Goal: Task Accomplishment & Management: Use online tool/utility

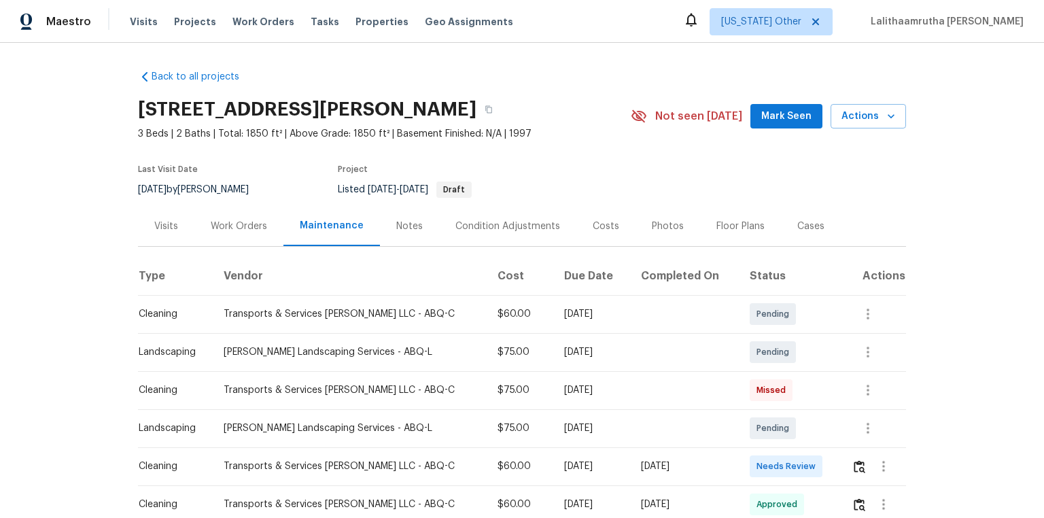
scroll to position [163, 0]
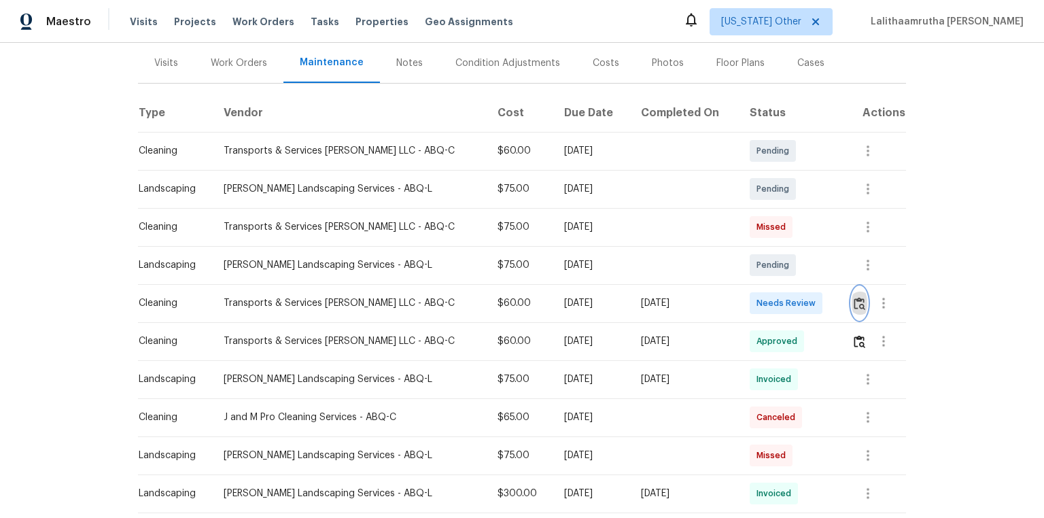
click at [857, 302] on img "button" at bounding box center [860, 303] width 12 height 13
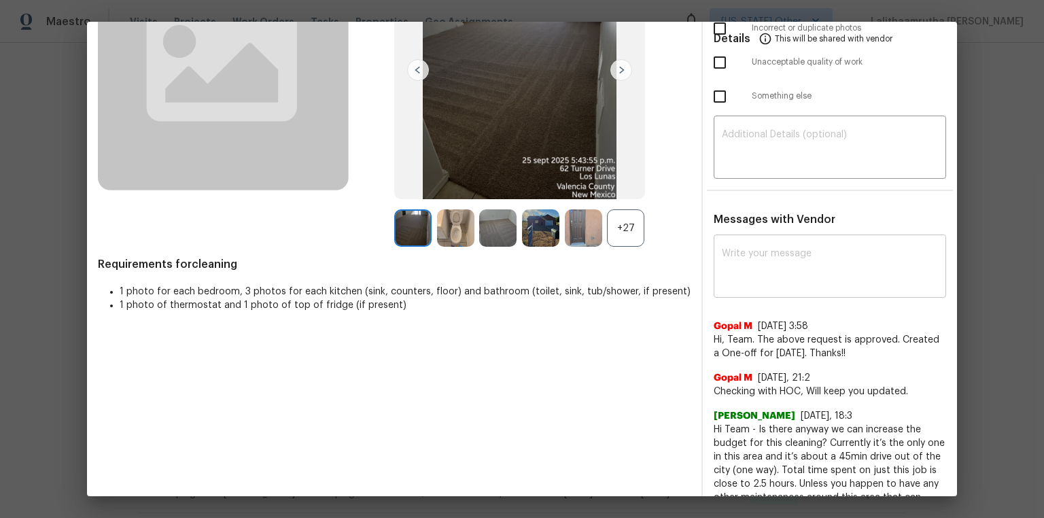
click at [794, 258] on textarea at bounding box center [830, 268] width 216 height 38
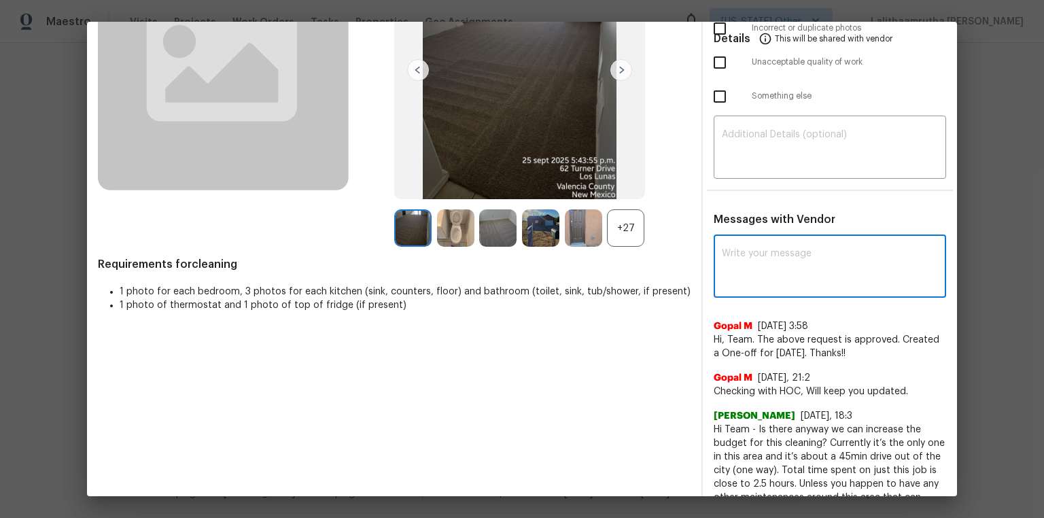
paste textarea "Maintenance Audit Team: Hello! Unfortunately, this cleaning visit completed on …"
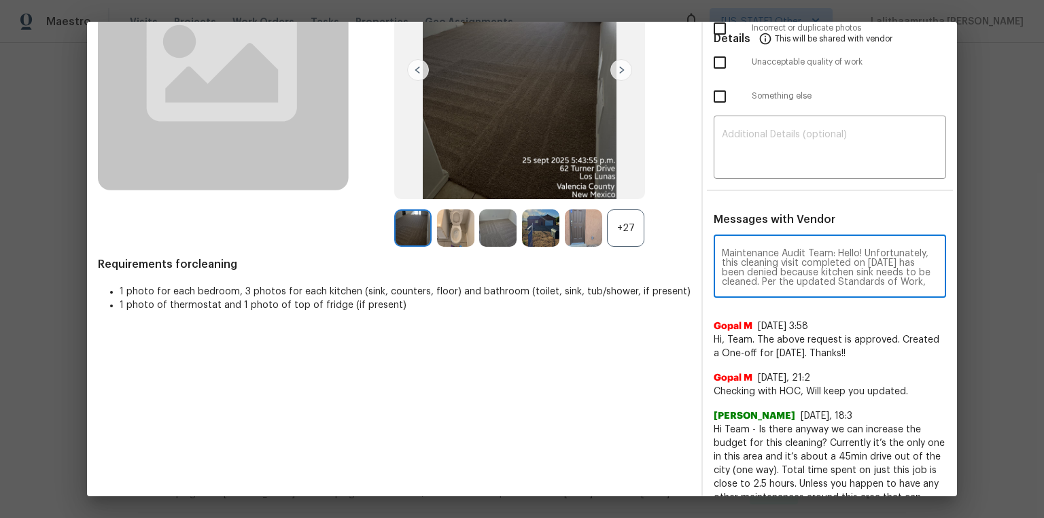
scroll to position [142, 0]
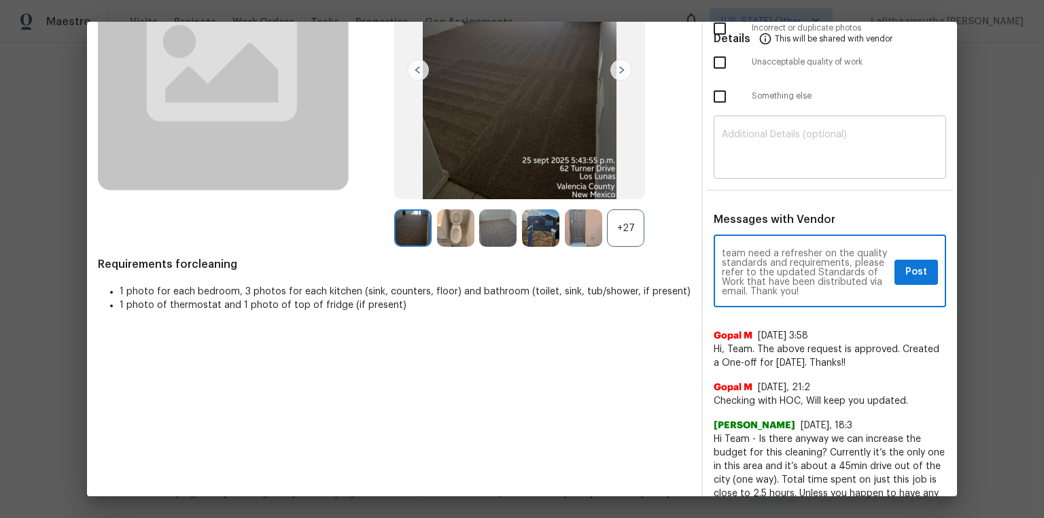
type textarea "Maintenance Audit Team: Hello! Unfortunately, this cleaning visit completed on …"
click at [817, 173] on div "​" at bounding box center [830, 149] width 233 height 60
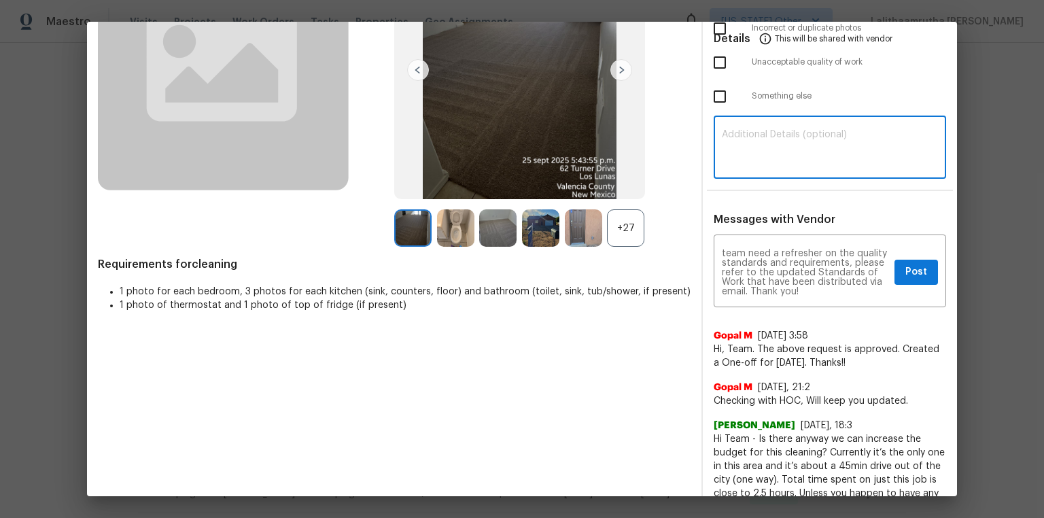
paste textarea "Maintenance Audit Team: Hello! Unfortunately, this cleaning visit completed on …"
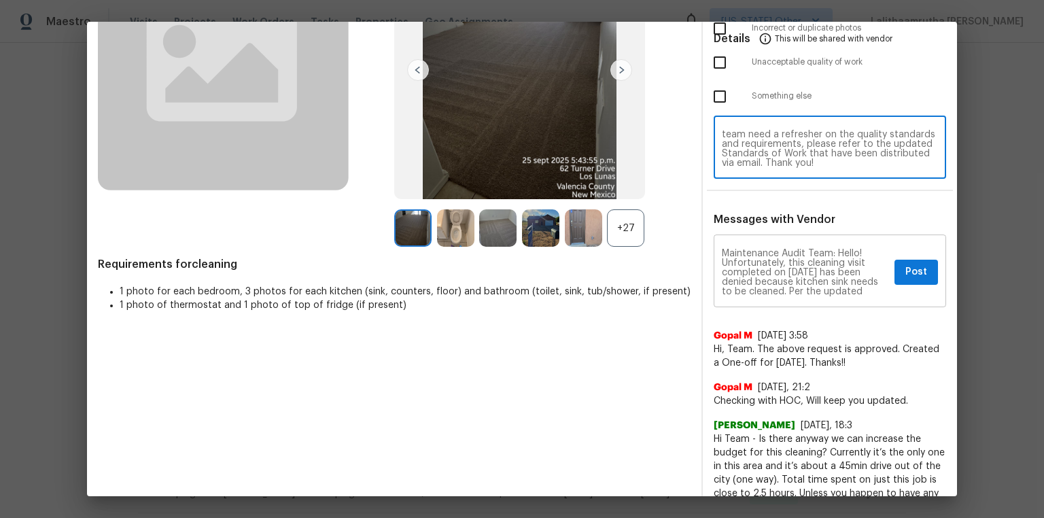
type textarea "Maintenance Audit Team: Hello! Unfortunately, this cleaning visit completed on …"
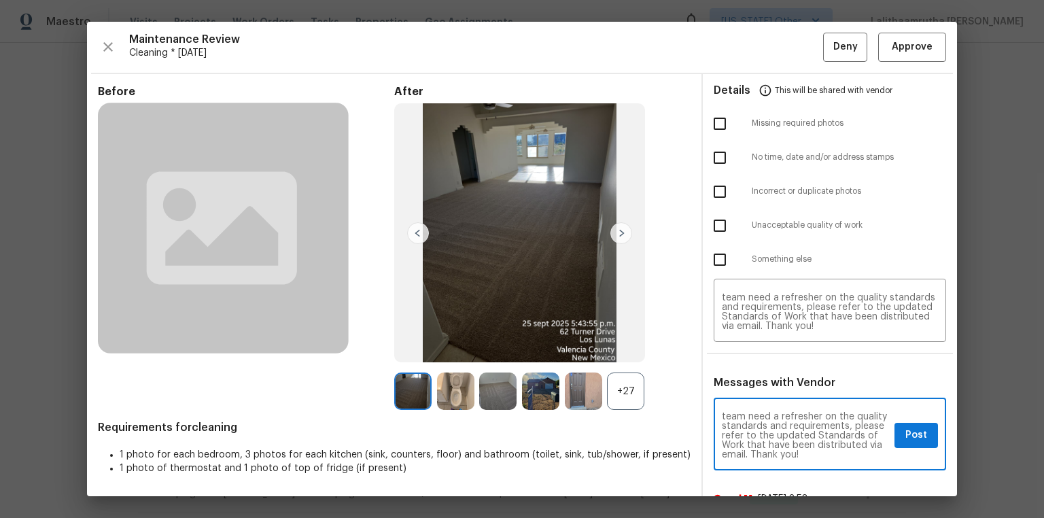
click at [716, 221] on input "checkbox" at bounding box center [720, 225] width 29 height 29
checkbox input "true"
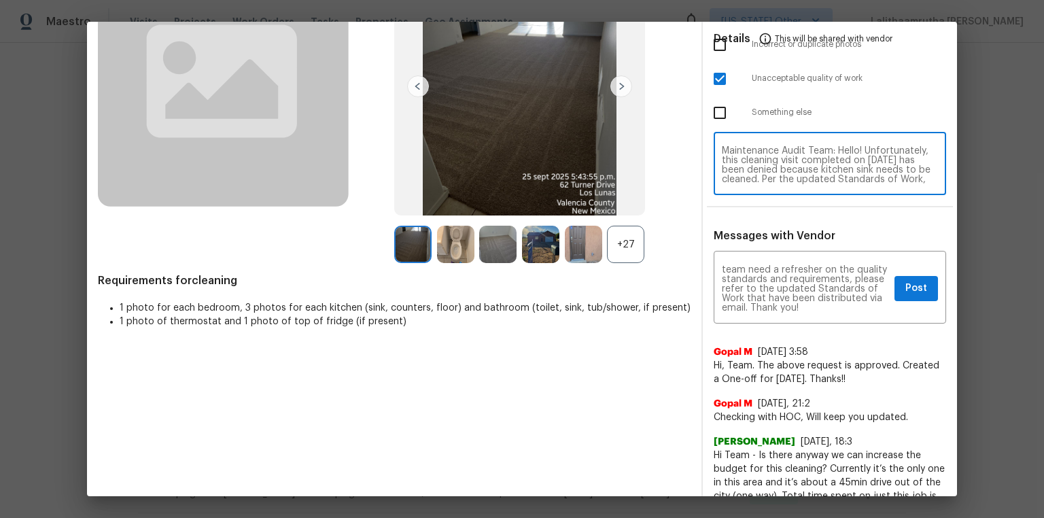
scroll to position [163, 0]
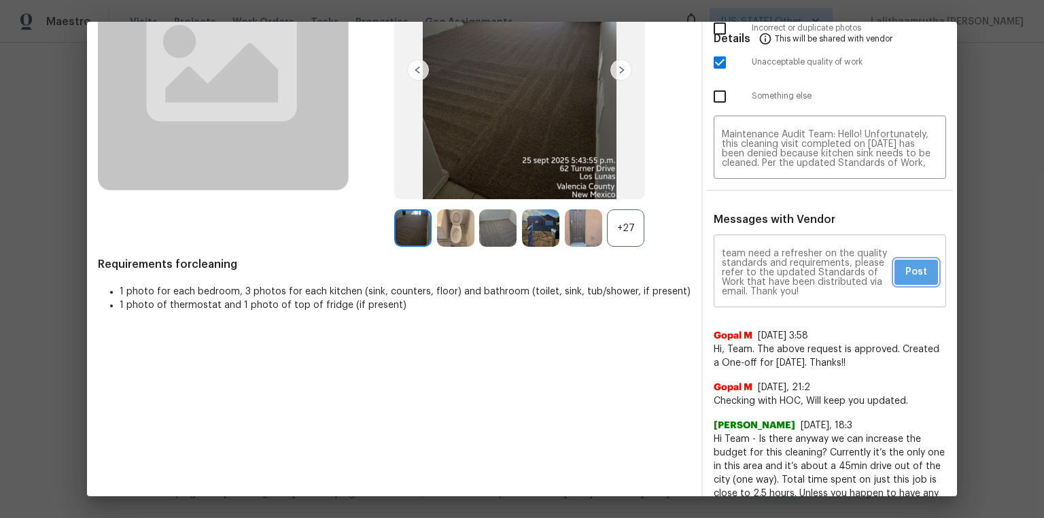
click at [914, 273] on span "Post" at bounding box center [917, 272] width 22 height 17
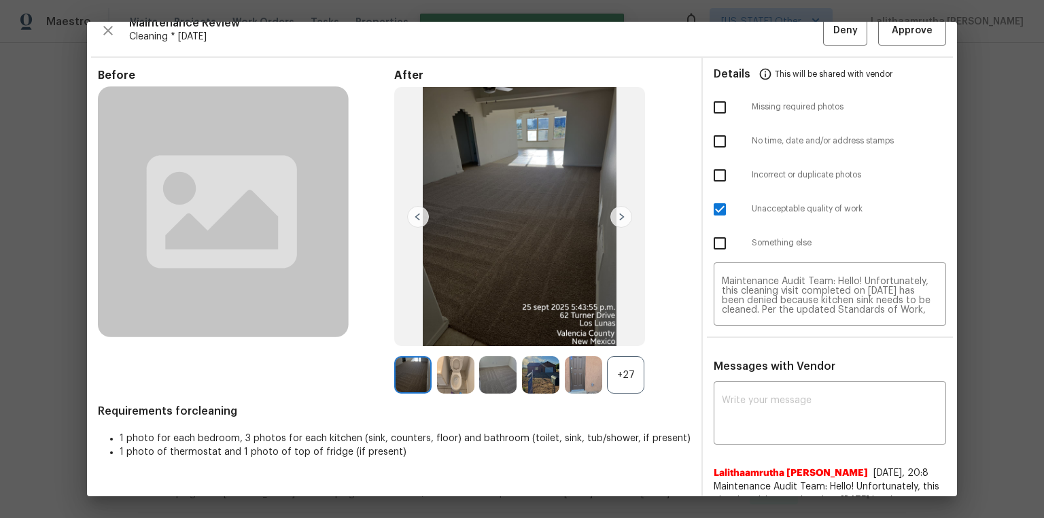
scroll to position [0, 0]
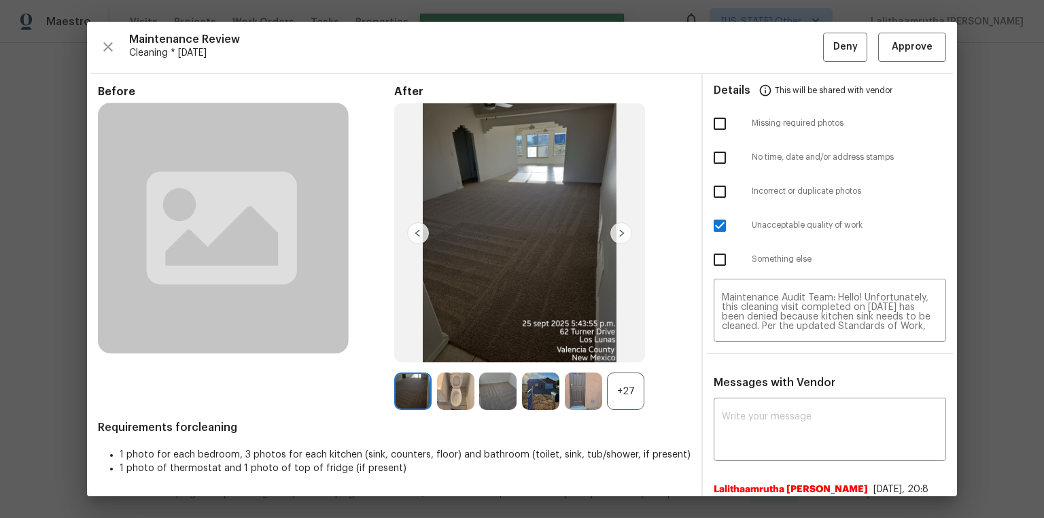
click at [836, 31] on div "Maintenance Review Cleaning * Mon, Sep 29 Deny Approve Before After +27 Require…" at bounding box center [522, 259] width 870 height 475
click at [835, 48] on span "Deny" at bounding box center [846, 47] width 24 height 17
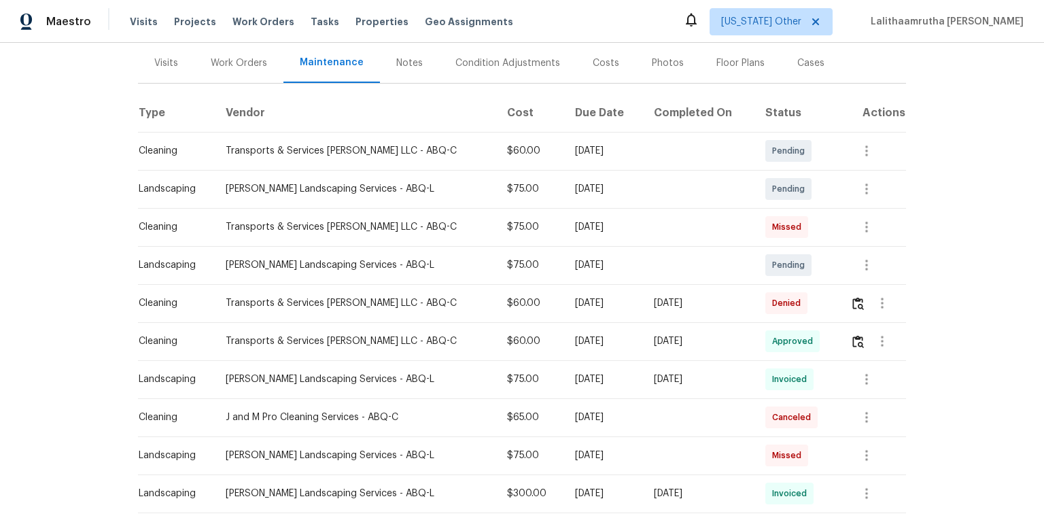
click at [851, 348] on div at bounding box center [878, 341] width 55 height 33
click at [855, 340] on img "button" at bounding box center [859, 341] width 12 height 13
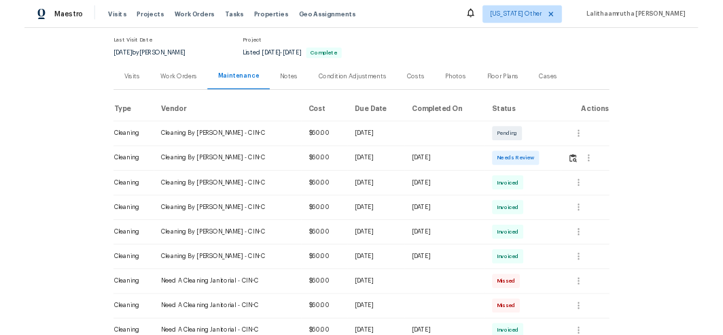
scroll to position [109, 0]
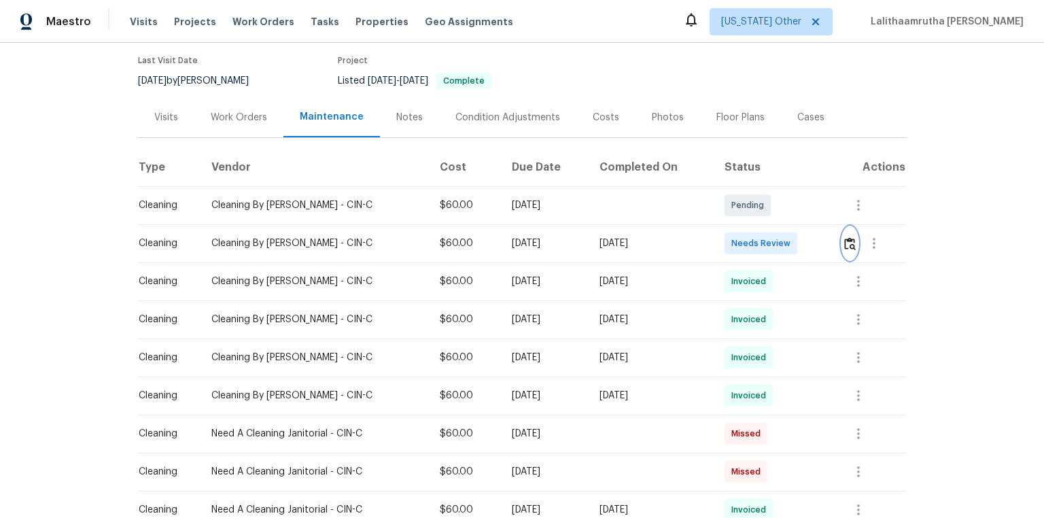
click at [743, 237] on img "button" at bounding box center [851, 243] width 12 height 13
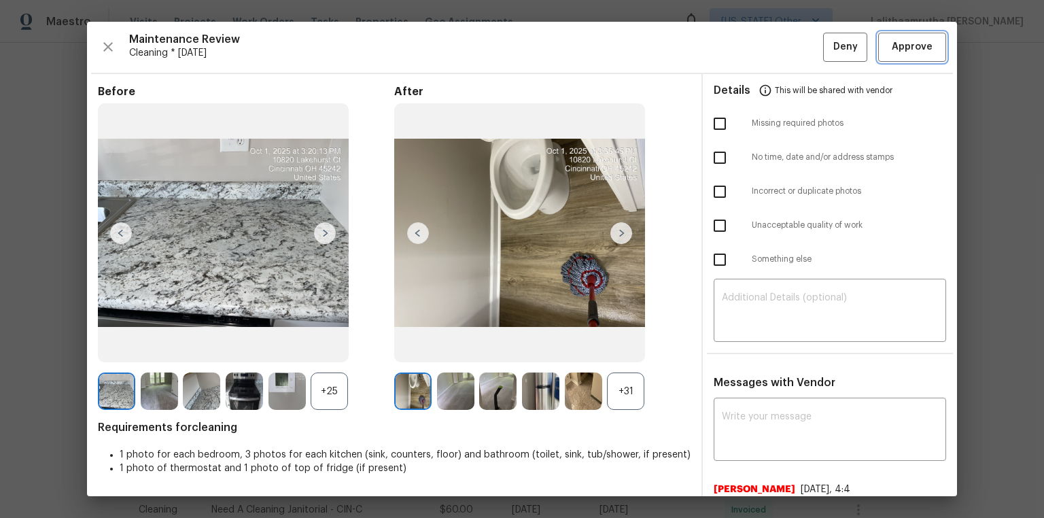
click at [743, 49] on span "Approve" at bounding box center [912, 47] width 41 height 17
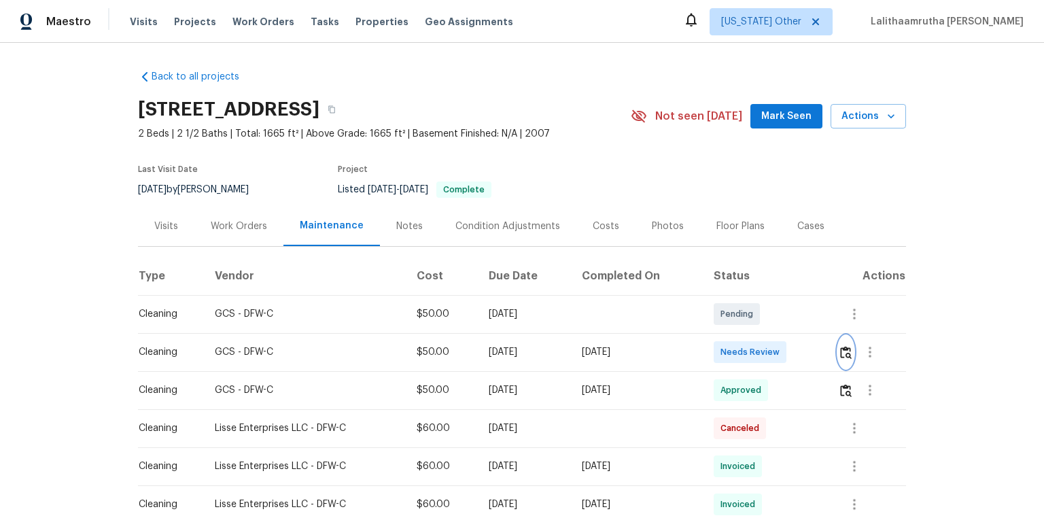
click at [743, 348] on img "button" at bounding box center [846, 352] width 12 height 13
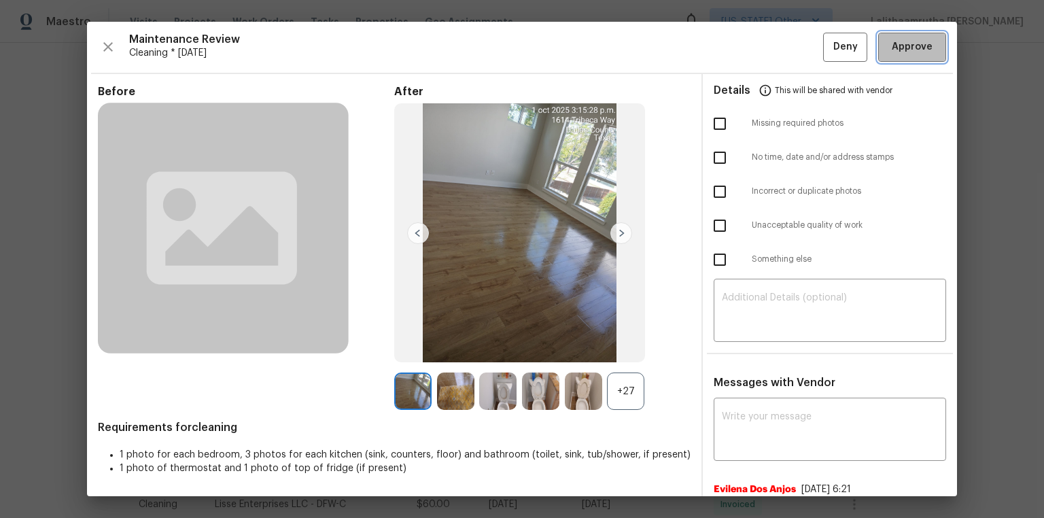
click at [743, 46] on span "Approve" at bounding box center [912, 47] width 41 height 17
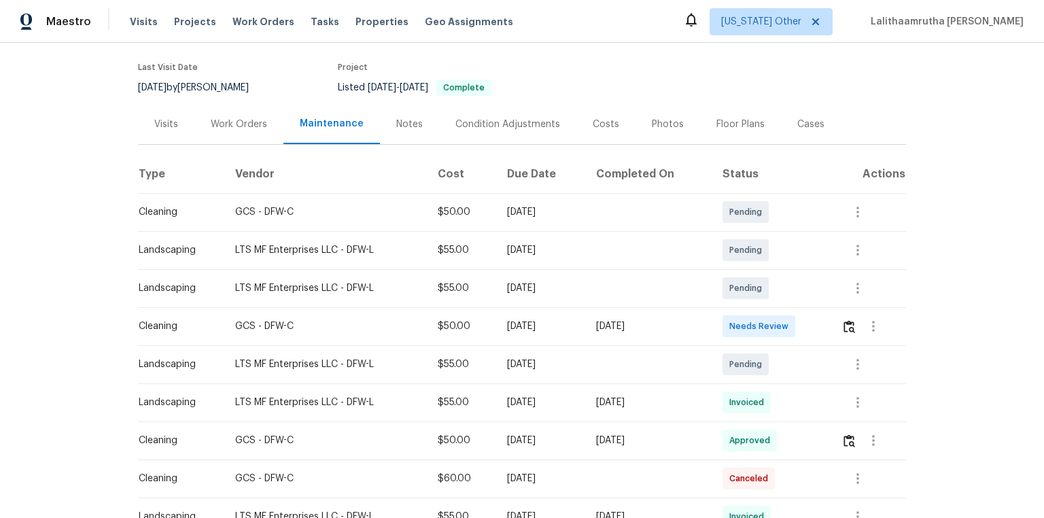
scroll to position [109, 0]
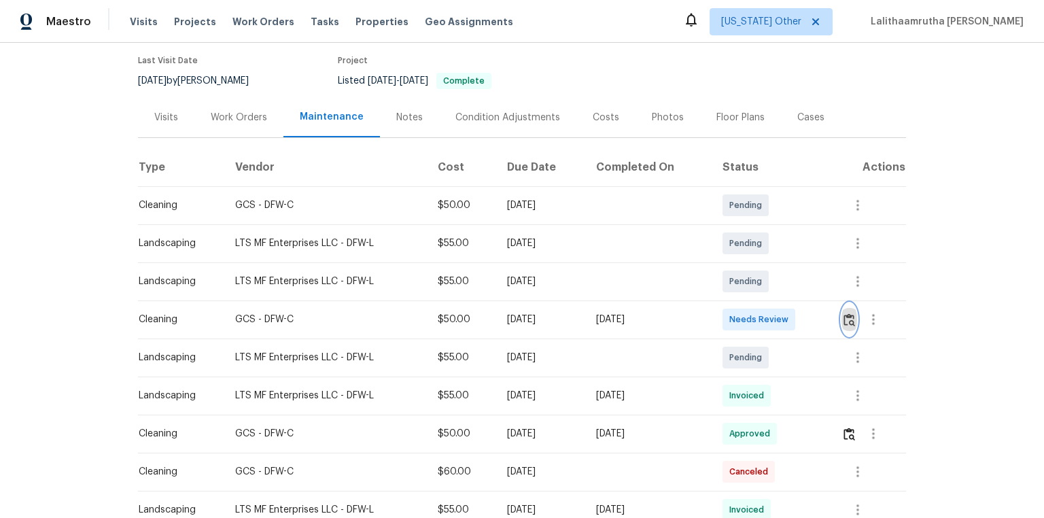
click at [743, 313] on img "button" at bounding box center [850, 319] width 12 height 13
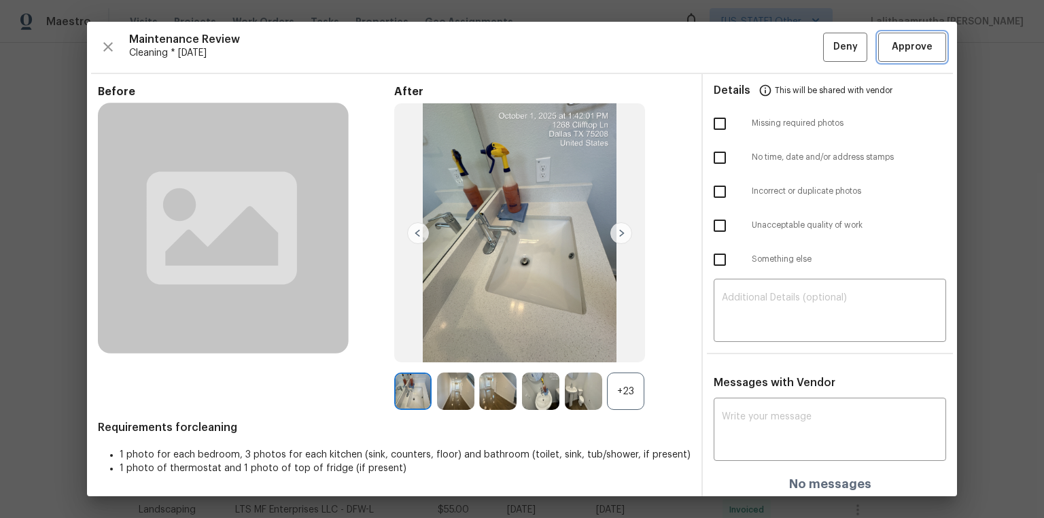
click at [743, 44] on span "Approve" at bounding box center [912, 47] width 41 height 17
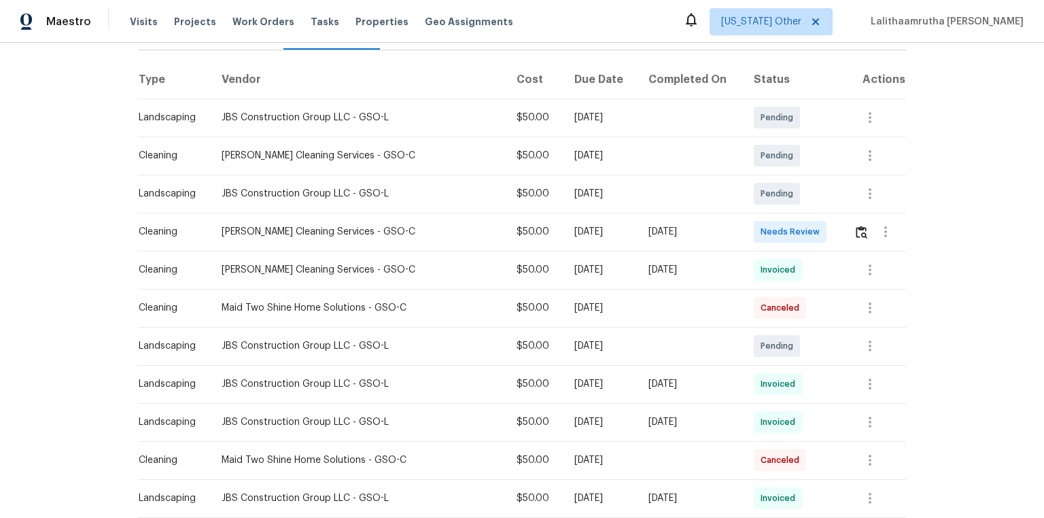
scroll to position [218, 0]
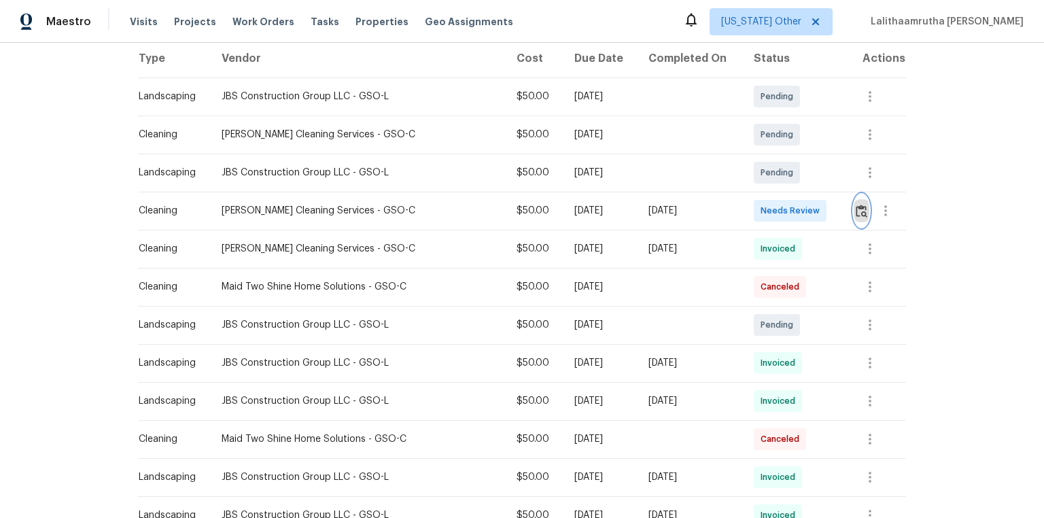
click at [743, 205] on img "button" at bounding box center [862, 211] width 12 height 13
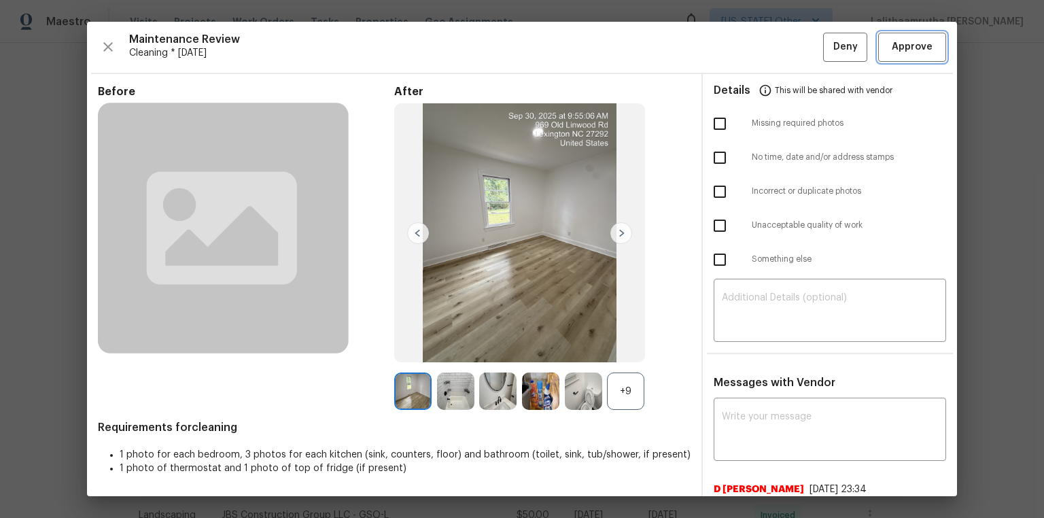
click at [743, 50] on span "Approve" at bounding box center [912, 47] width 41 height 17
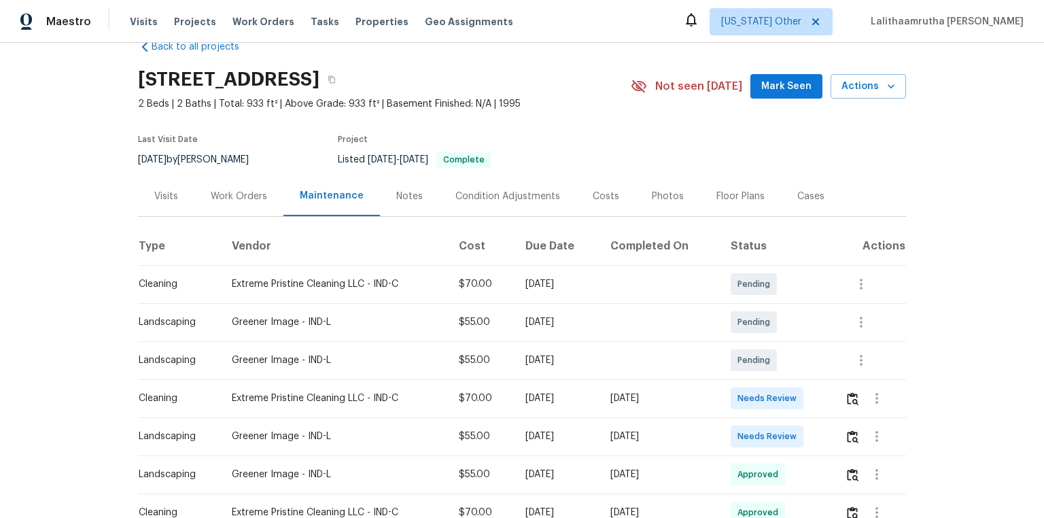
scroll to position [54, 0]
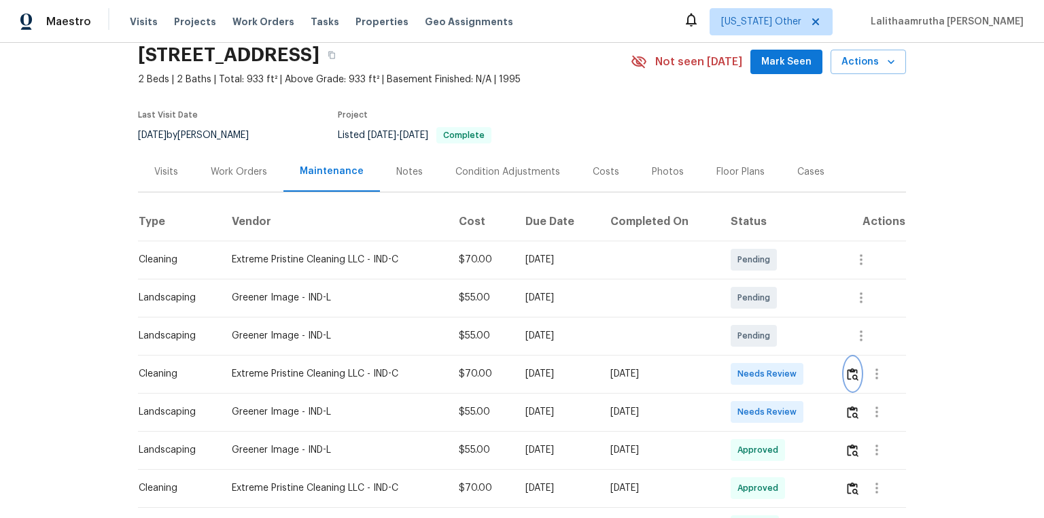
click at [743, 348] on img "button" at bounding box center [853, 374] width 12 height 13
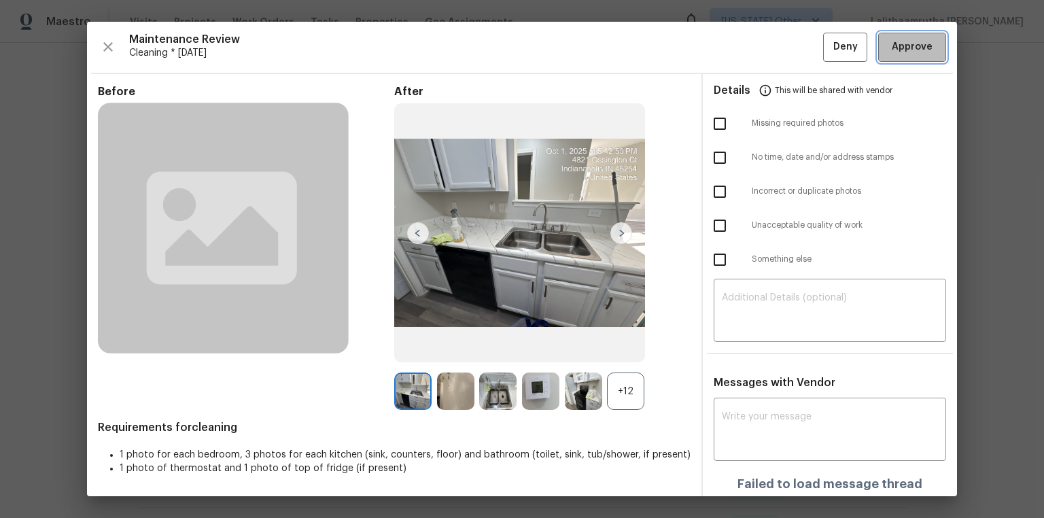
click at [743, 47] on span "Approve" at bounding box center [912, 47] width 41 height 17
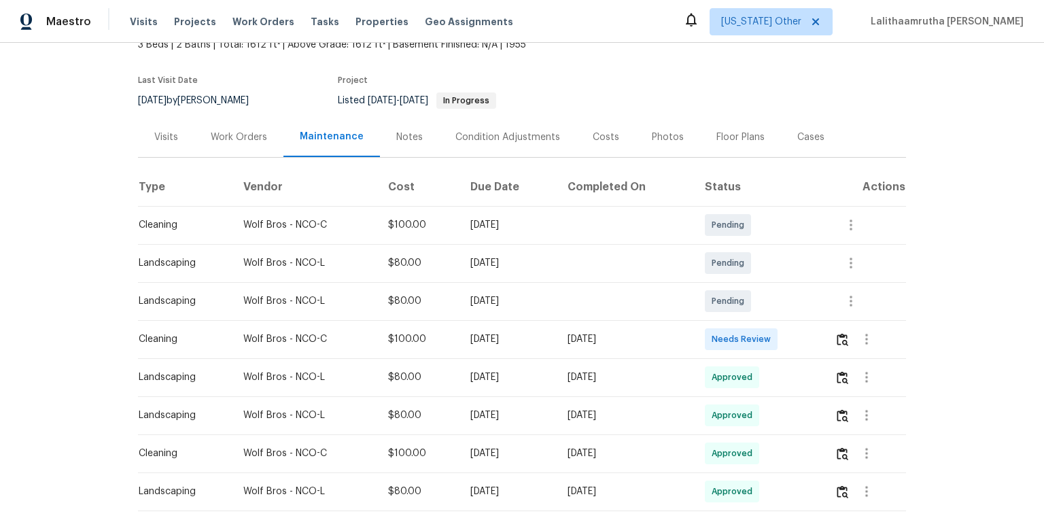
scroll to position [109, 0]
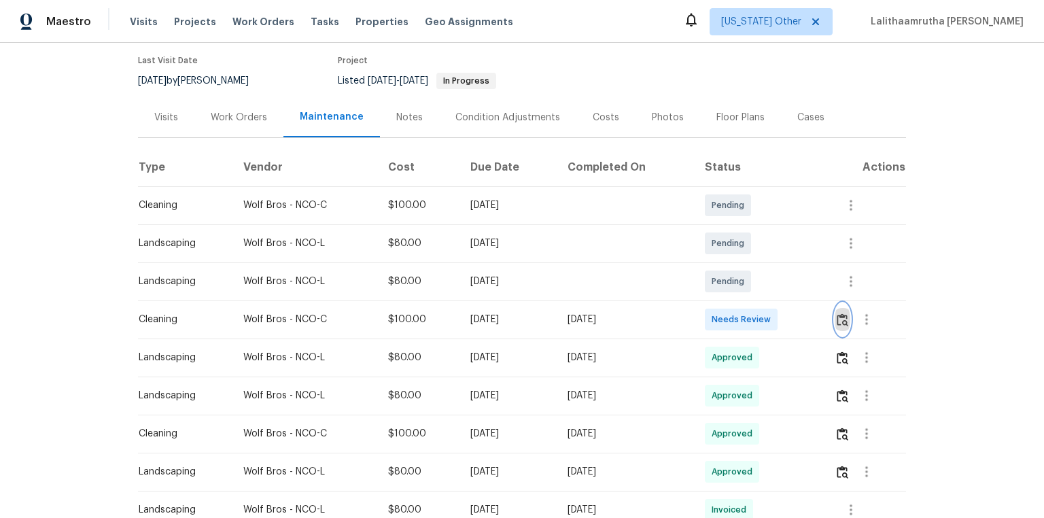
click at [743, 323] on img "button" at bounding box center [843, 319] width 12 height 13
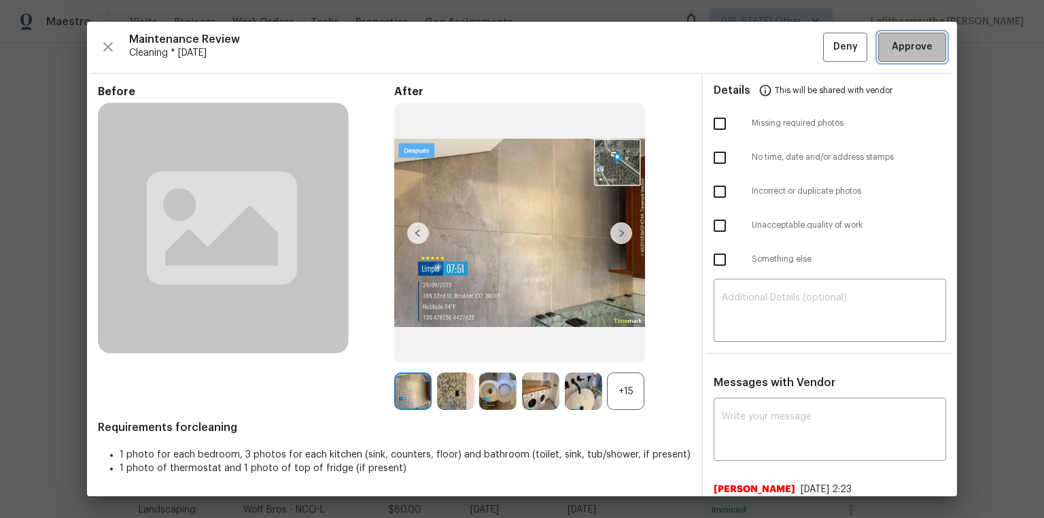
click at [743, 46] on span "Approve" at bounding box center [912, 47] width 41 height 17
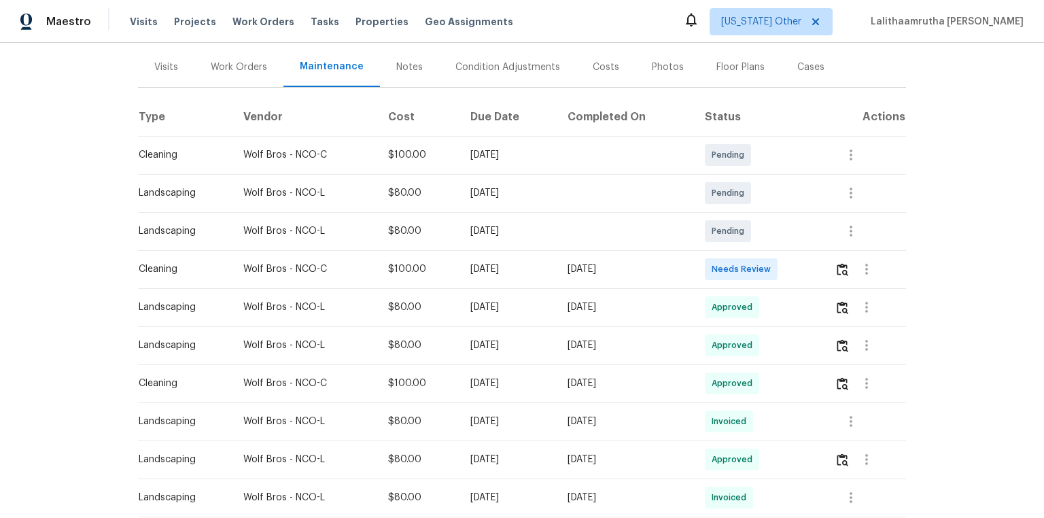
scroll to position [163, 0]
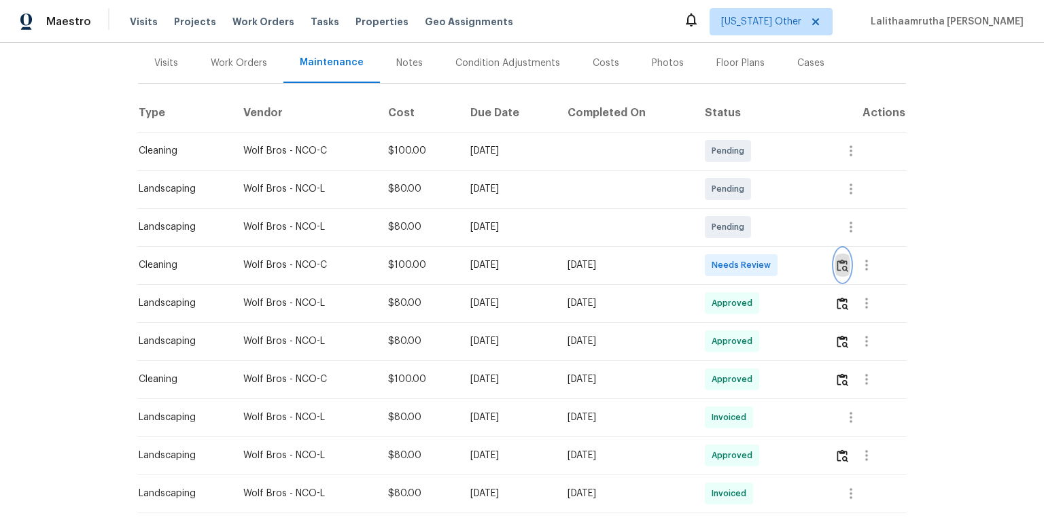
click at [743, 265] on img "button" at bounding box center [843, 265] width 12 height 13
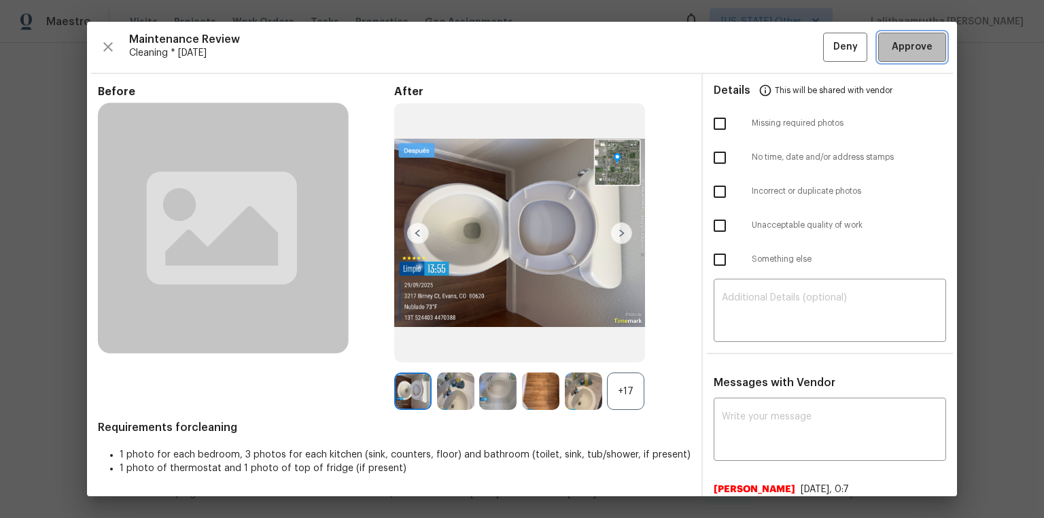
click at [743, 52] on span "Approve" at bounding box center [912, 47] width 41 height 17
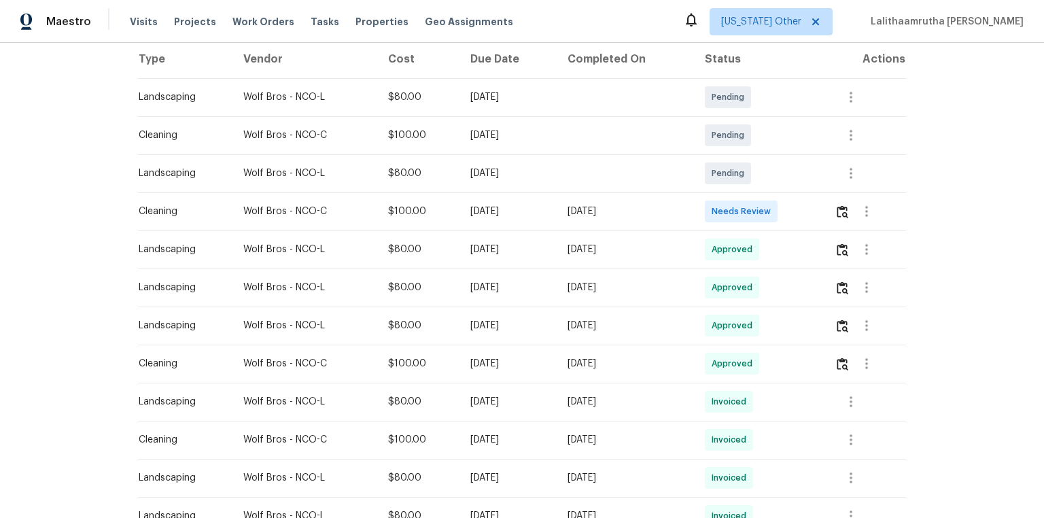
scroll to position [218, 0]
click at [743, 209] on img "button" at bounding box center [843, 211] width 12 height 13
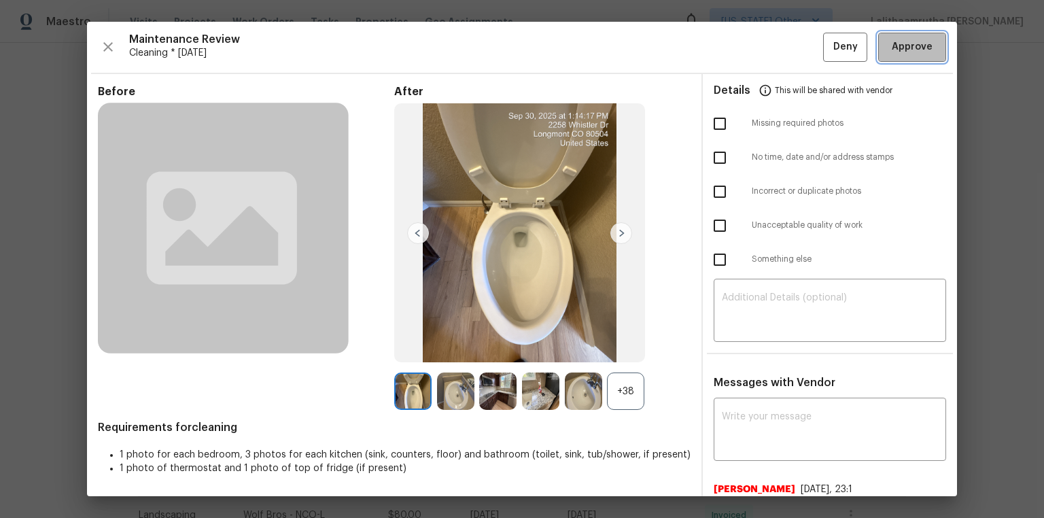
click at [743, 44] on span "Approve" at bounding box center [912, 47] width 41 height 17
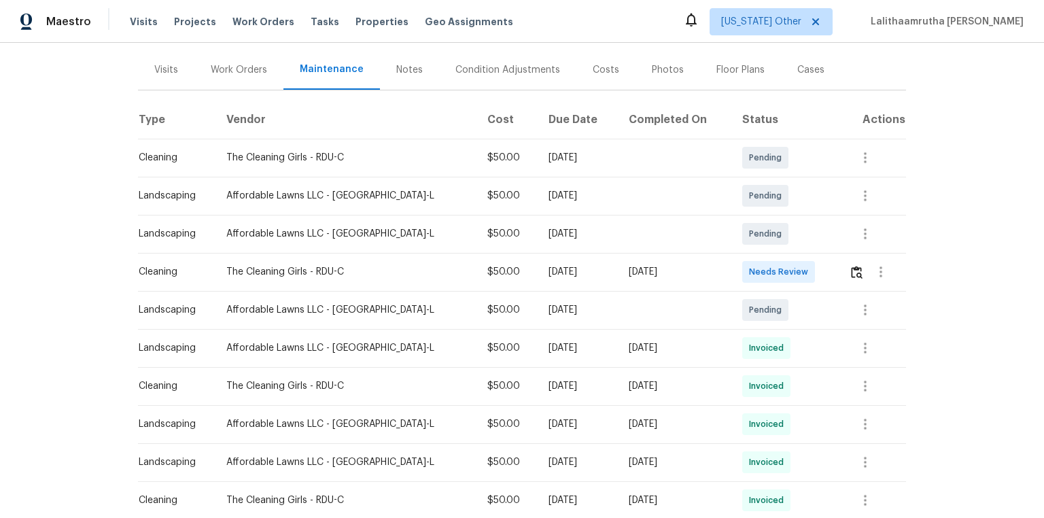
scroll to position [163, 0]
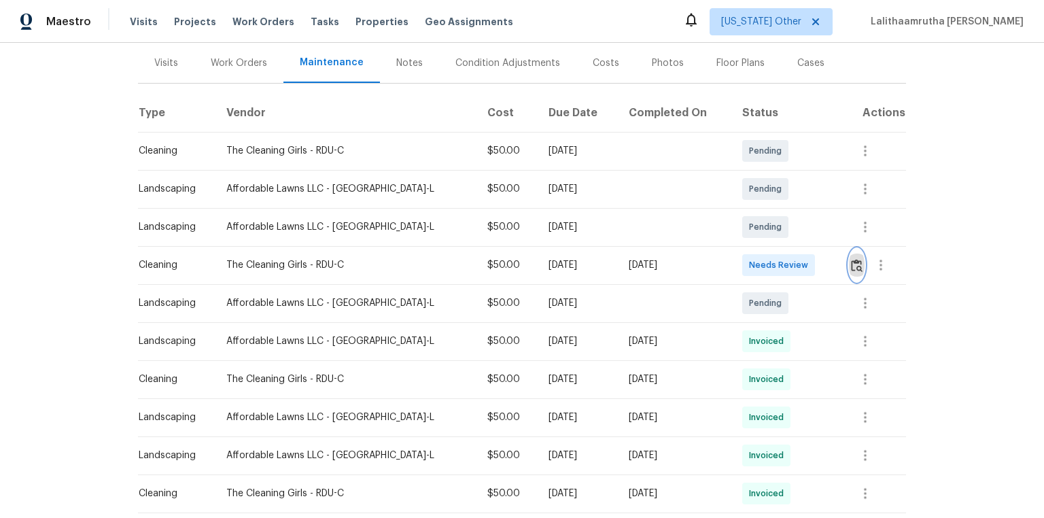
click at [743, 269] on img "button" at bounding box center [857, 265] width 12 height 13
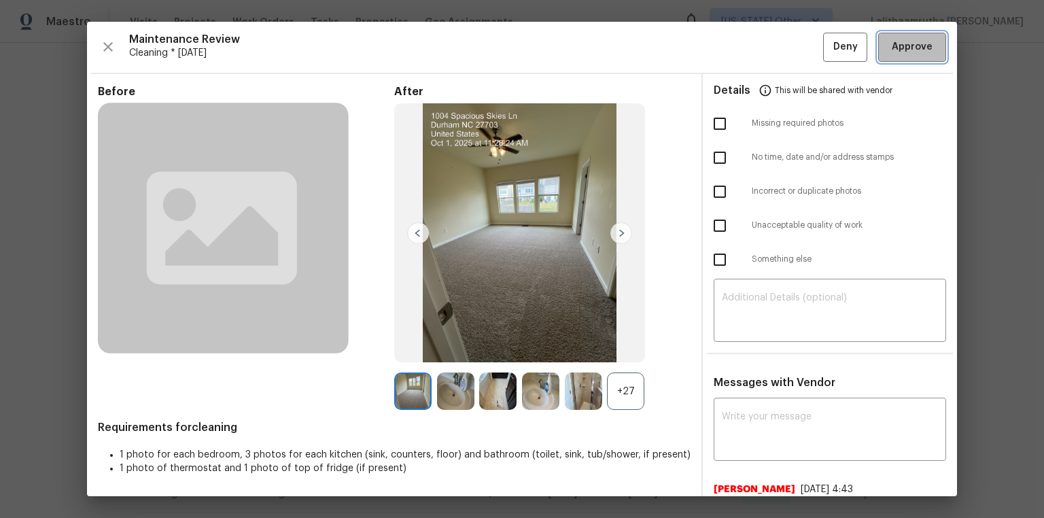
click at [743, 49] on span "Approve" at bounding box center [912, 47] width 41 height 17
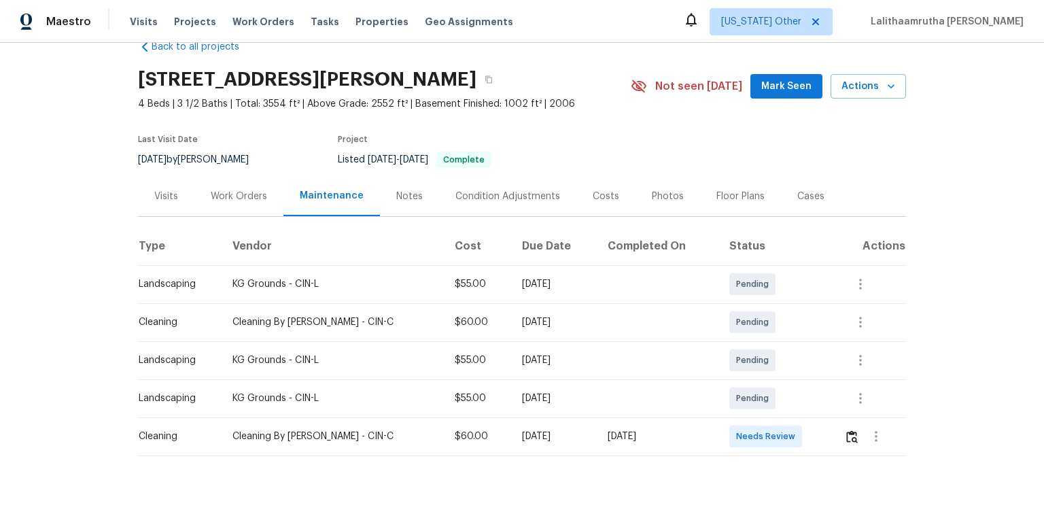
scroll to position [57, 0]
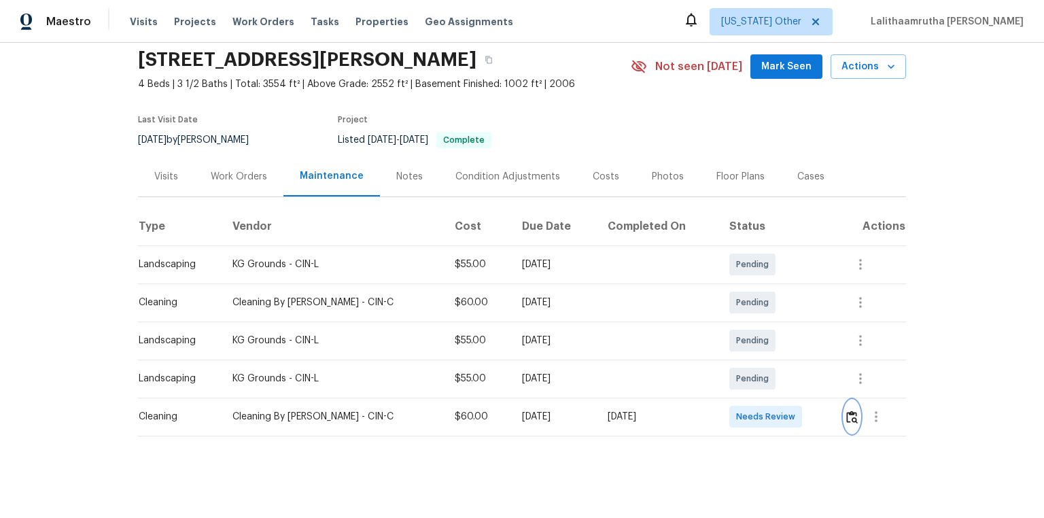
click at [743, 348] on img "button" at bounding box center [853, 417] width 12 height 13
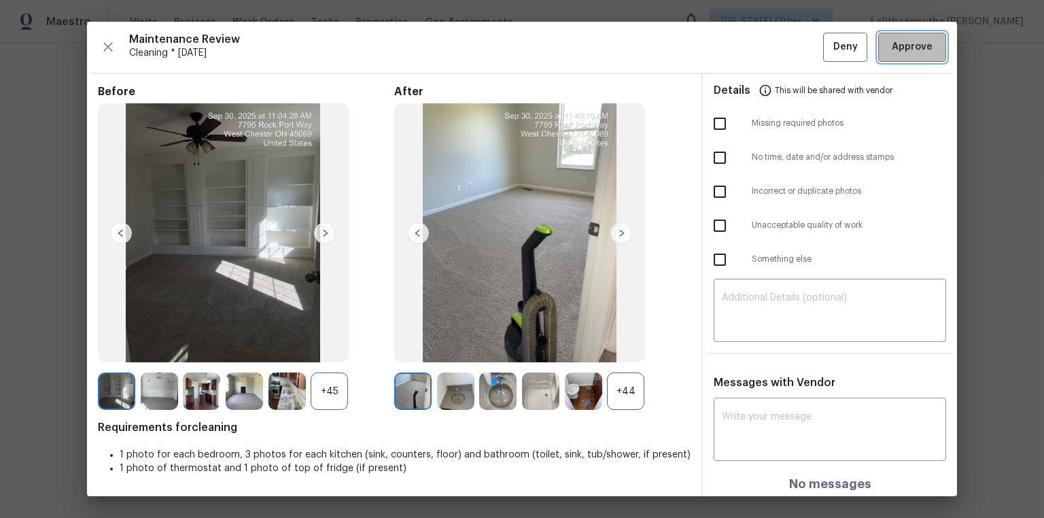
click at [743, 44] on span "Approve" at bounding box center [912, 47] width 41 height 17
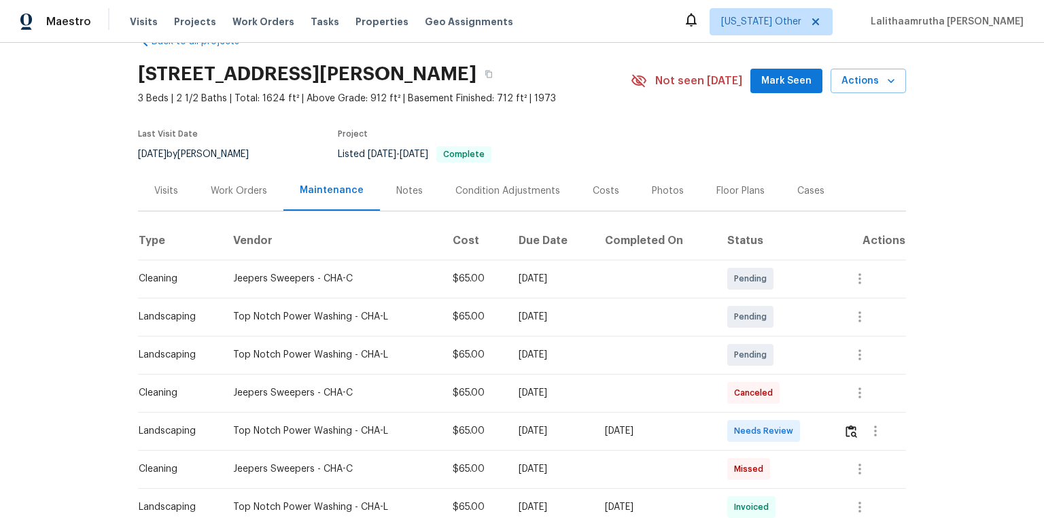
scroll to position [109, 0]
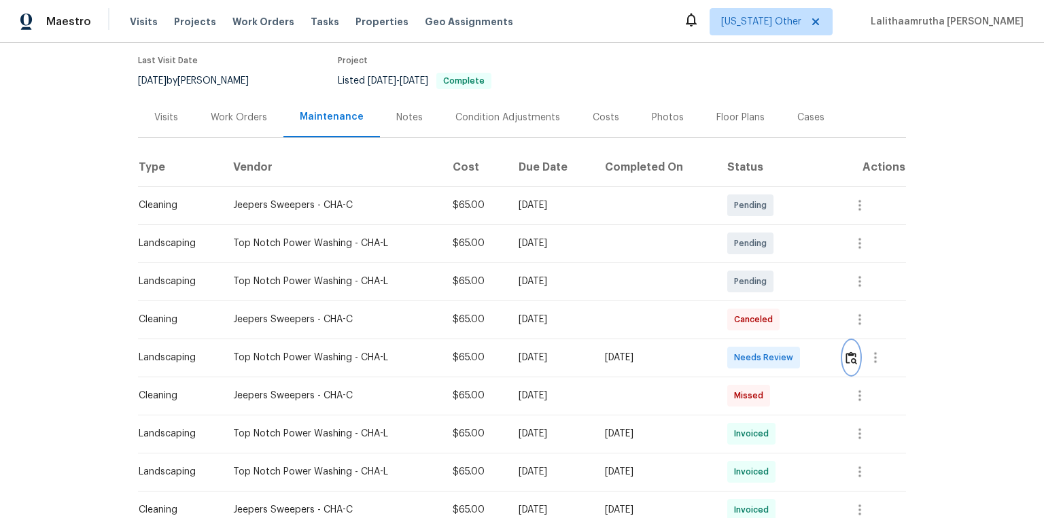
click at [743, 348] on img "button" at bounding box center [852, 358] width 12 height 13
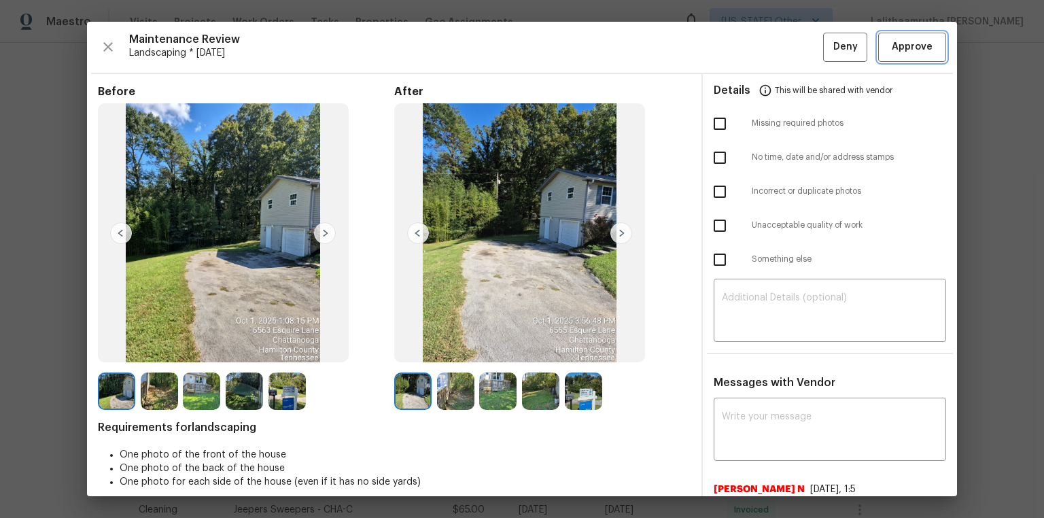
click at [743, 44] on span "Approve" at bounding box center [912, 47] width 41 height 17
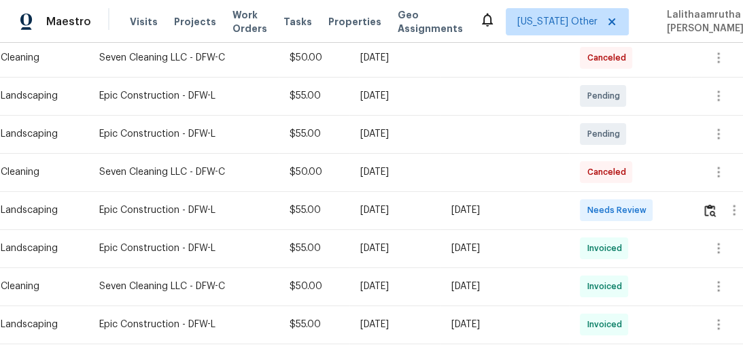
scroll to position [272, 0]
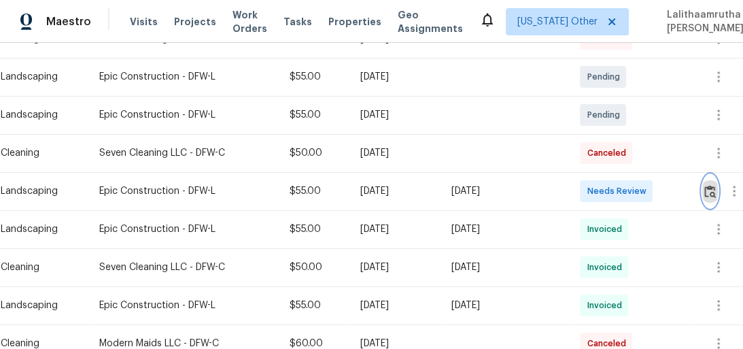
click at [709, 190] on img "button" at bounding box center [710, 191] width 12 height 13
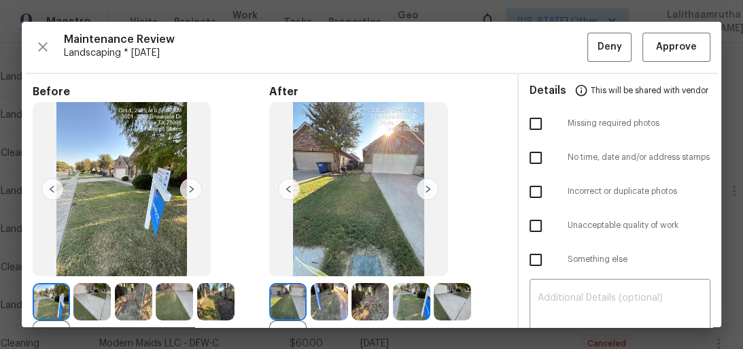
click at [408, 302] on img at bounding box center [411, 301] width 37 height 37
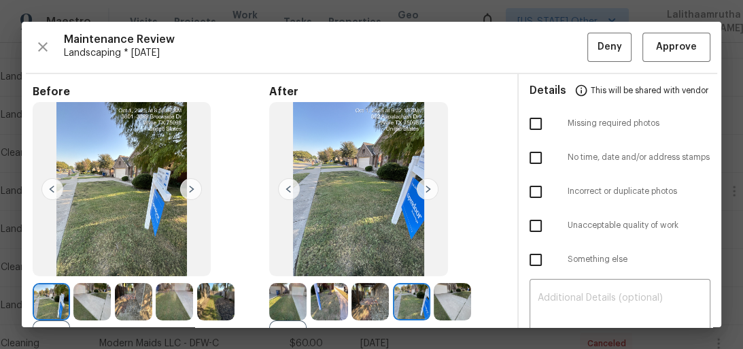
click at [280, 305] on img at bounding box center [287, 301] width 37 height 37
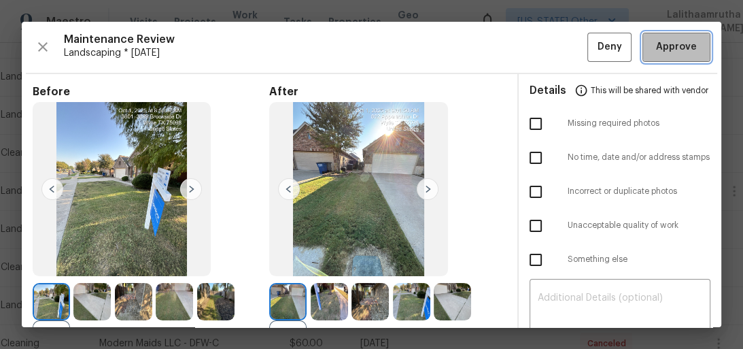
click at [666, 46] on span "Approve" at bounding box center [676, 47] width 41 height 17
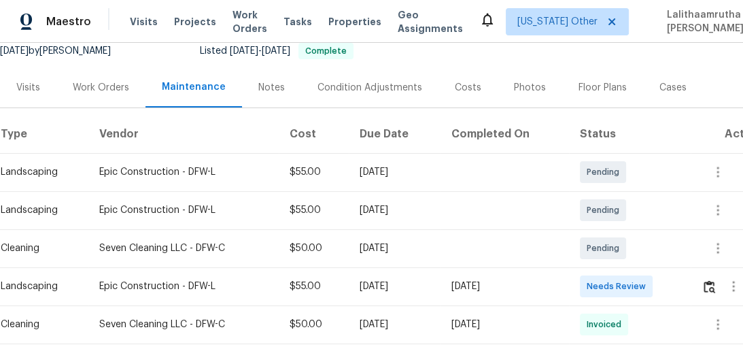
scroll to position [163, 0]
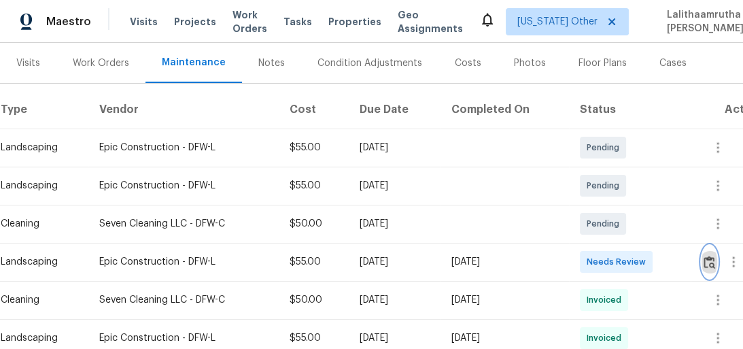
click at [710, 260] on img "button" at bounding box center [710, 262] width 12 height 13
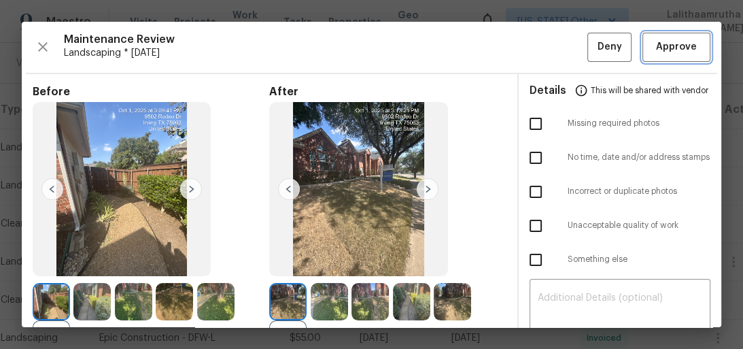
click at [683, 46] on span "Approve" at bounding box center [676, 47] width 41 height 17
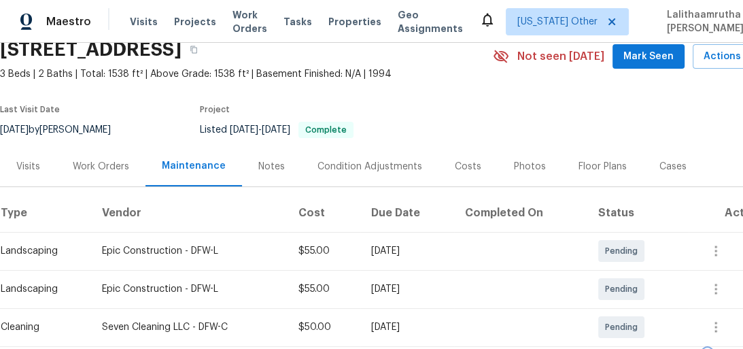
scroll to position [0, 0]
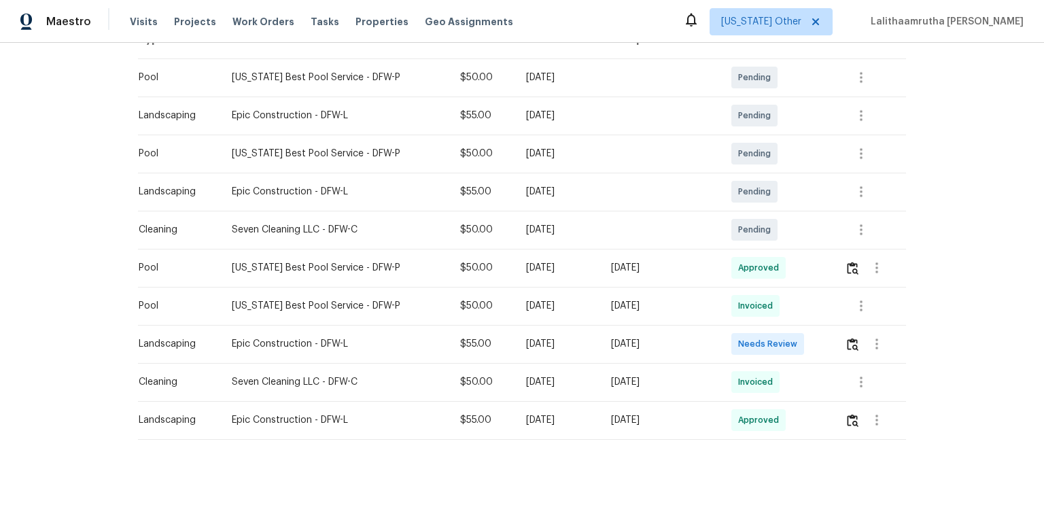
scroll to position [248, 0]
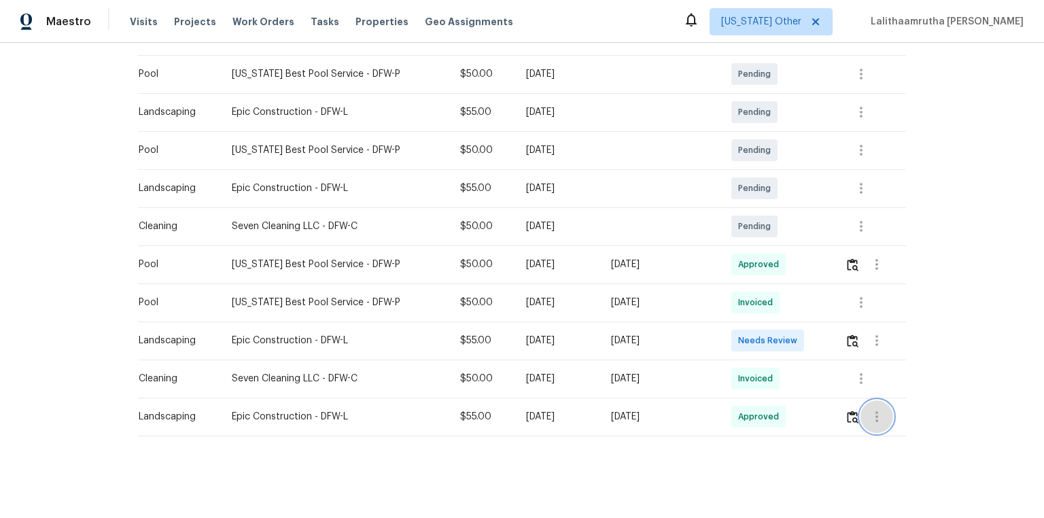
click at [743, 348] on icon "button" at bounding box center [877, 416] width 3 height 11
click at [743, 348] on li "View details" at bounding box center [904, 432] width 95 height 22
